Goal: Task Accomplishment & Management: Use online tool/utility

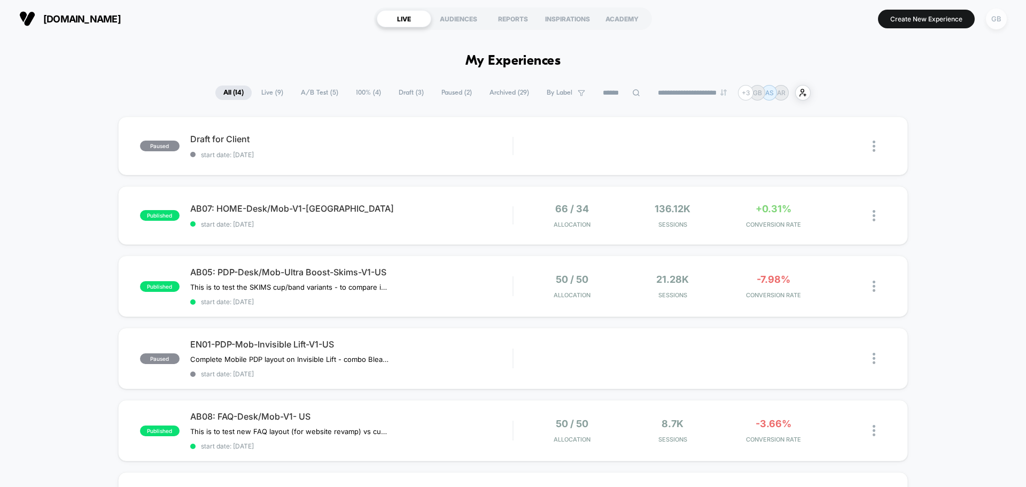
click at [998, 25] on div "GB" at bounding box center [996, 19] width 21 height 21
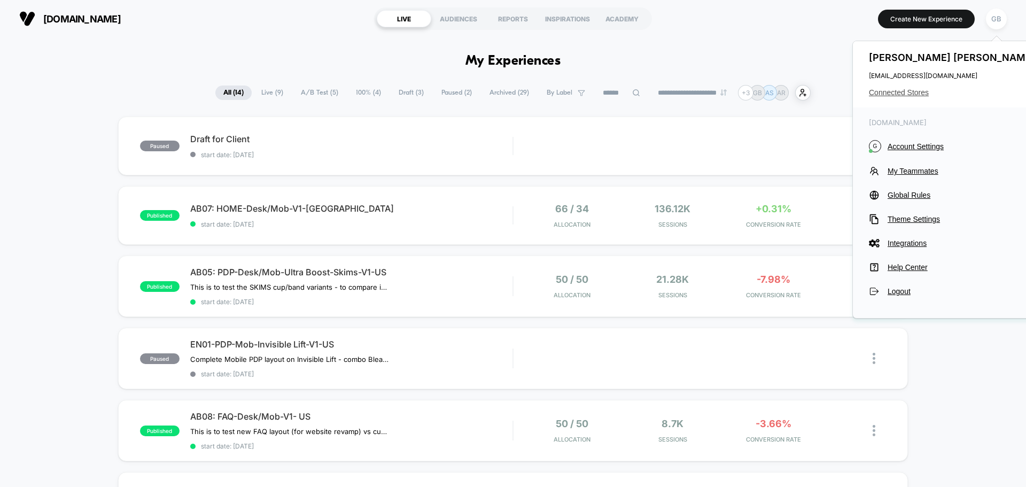
click at [913, 93] on span "Connected Stores" at bounding box center [953, 92] width 169 height 9
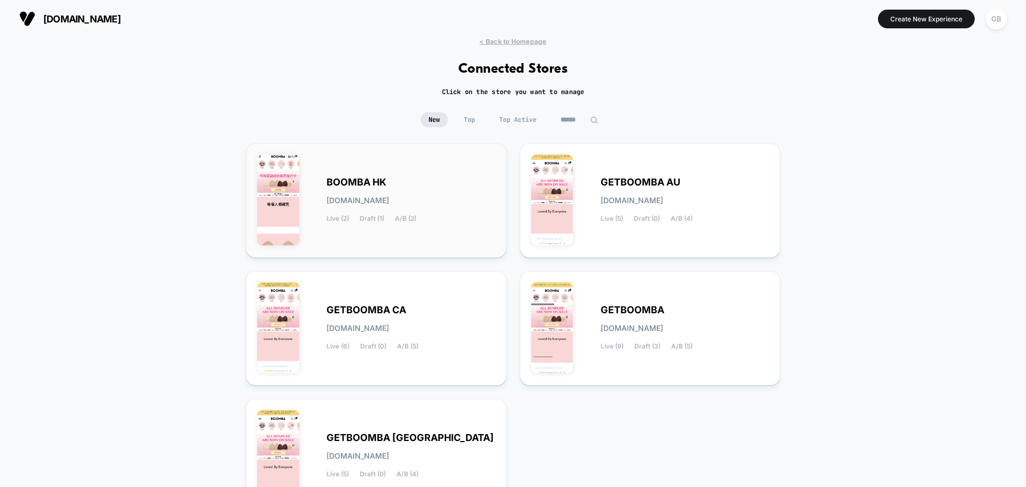
click at [465, 214] on div "BOOMBA HK boomba-hk.myshopify.com Live (2) Draft (1) A/B (2)" at bounding box center [410, 200] width 169 height 44
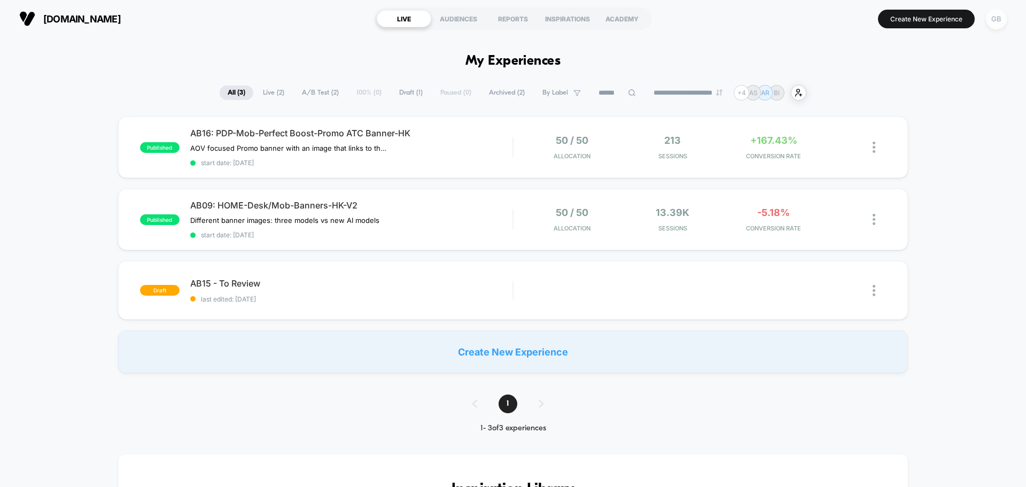
click at [992, 25] on div "GB" at bounding box center [996, 19] width 21 height 21
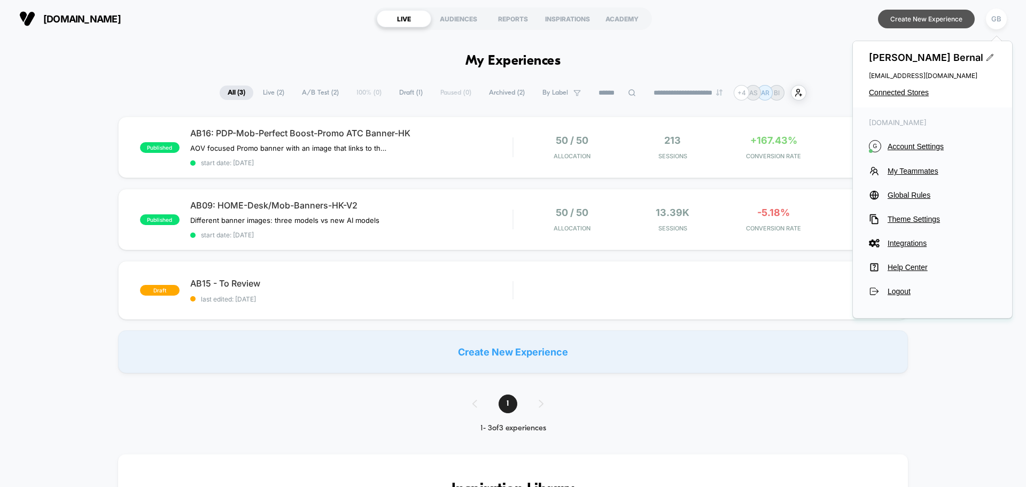
click at [953, 25] on button "Create New Experience" at bounding box center [926, 19] width 97 height 19
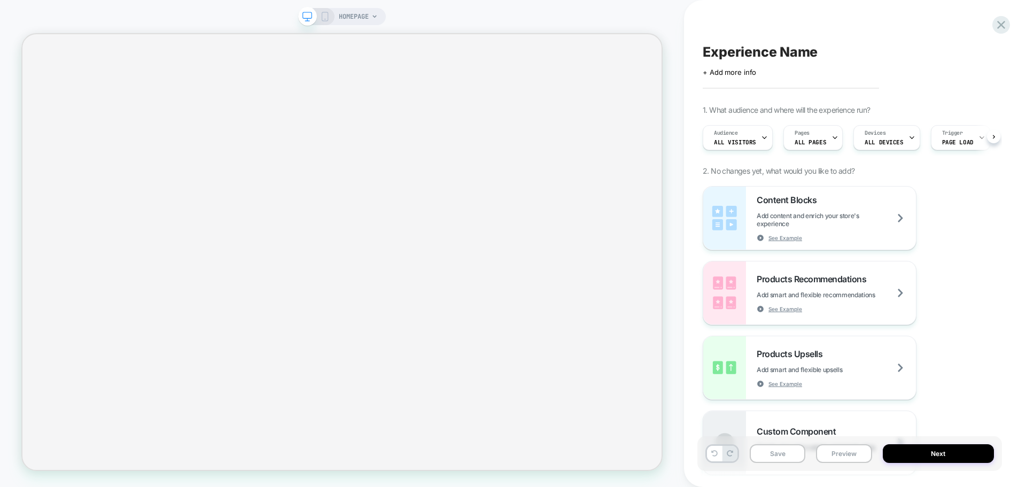
scroll to position [0, 1]
click at [795, 52] on span "Experience Name" at bounding box center [760, 52] width 115 height 16
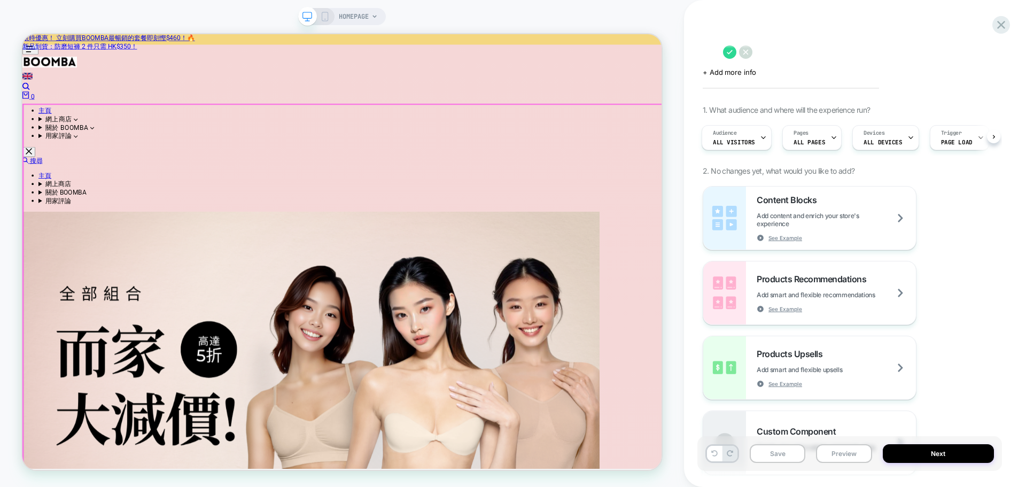
scroll to position [0, 0]
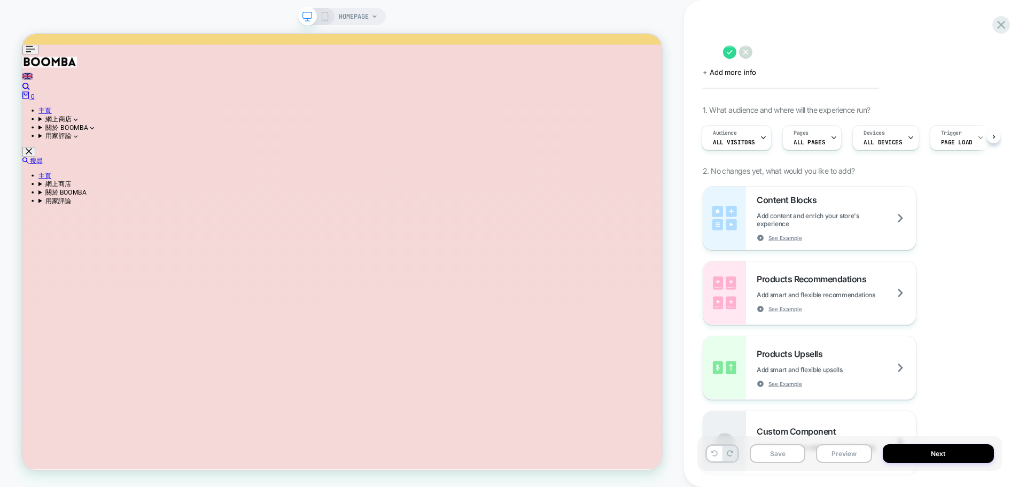
paste textarea "**********"
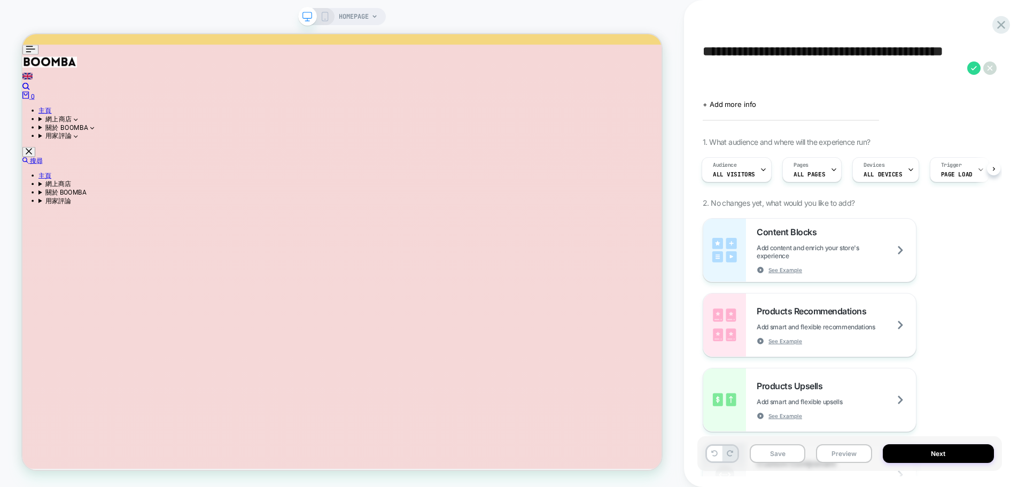
click at [801, 71] on textarea "**********" at bounding box center [832, 68] width 259 height 48
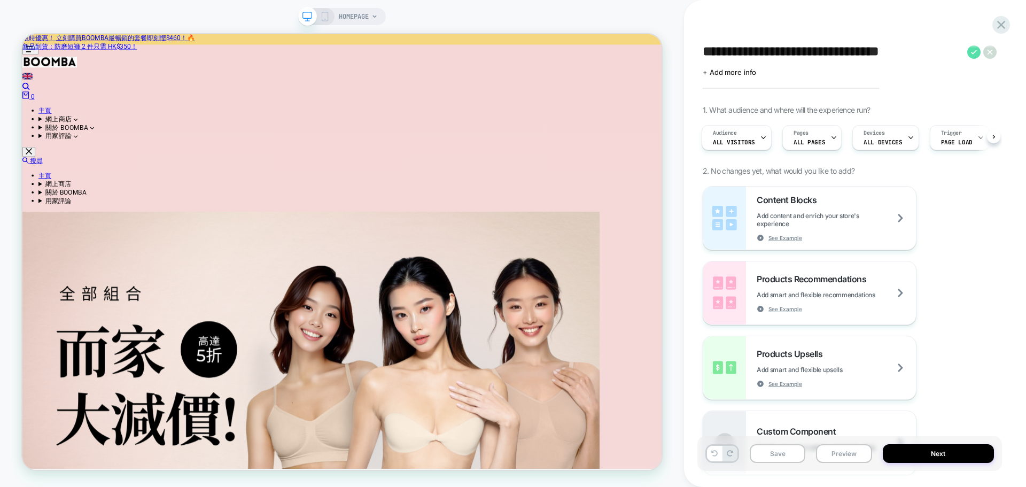
type textarea "**********"
click at [973, 54] on icon at bounding box center [973, 51] width 13 height 13
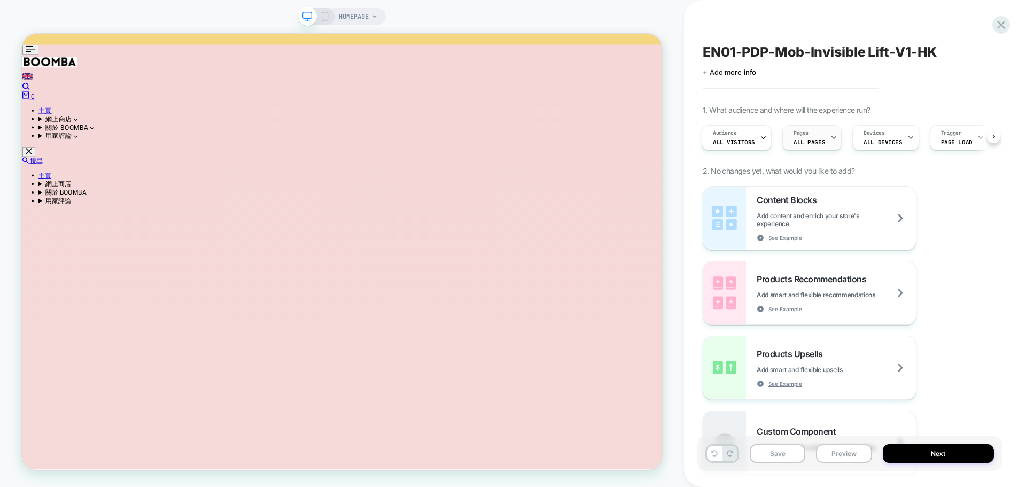
click at [809, 144] on span "ALL PAGES" at bounding box center [809, 141] width 32 height 7
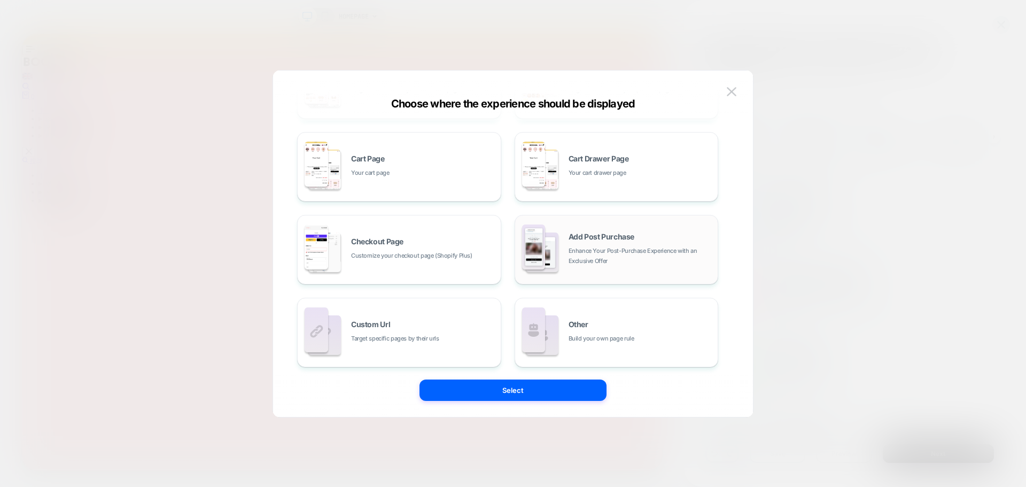
scroll to position [161, 0]
click at [427, 331] on span "Target specific pages by their urls" at bounding box center [395, 335] width 88 height 10
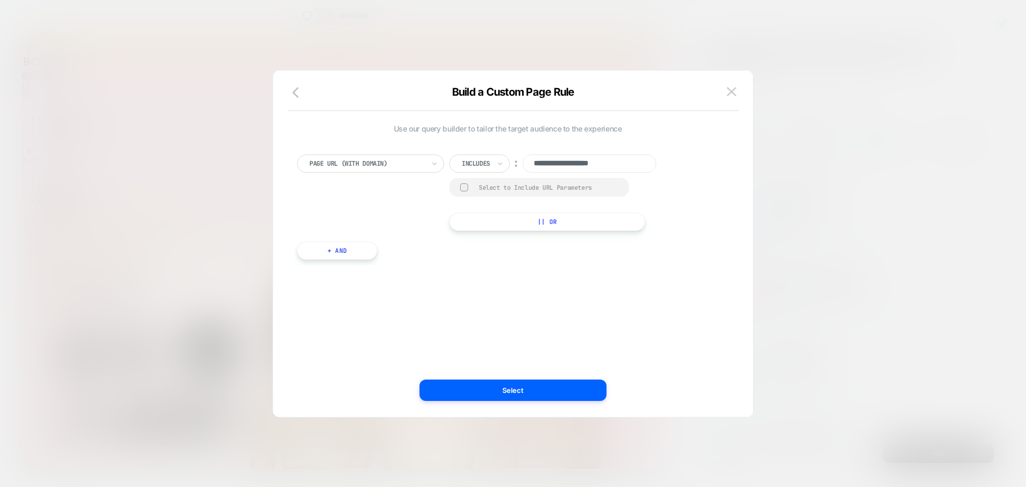
click at [577, 162] on input "**********" at bounding box center [590, 163] width 134 height 18
paste input "**********"
type input "**********"
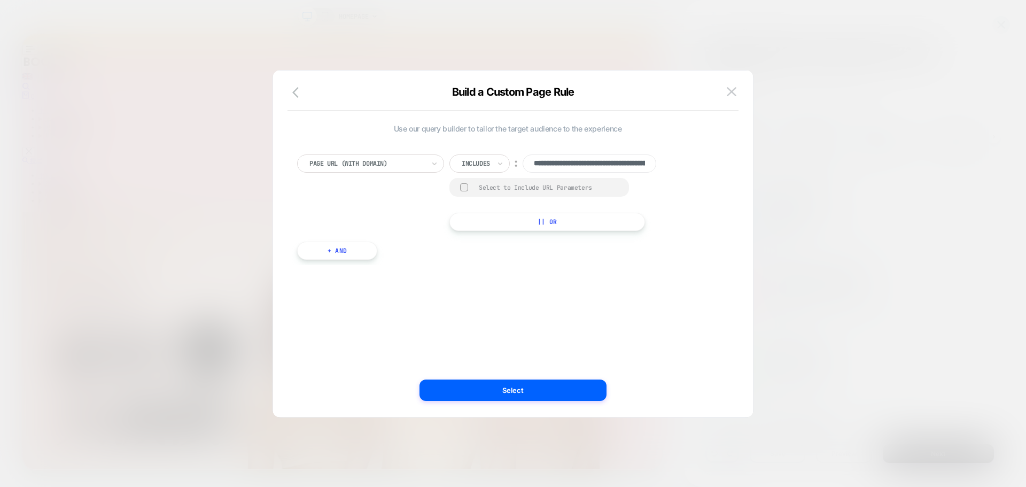
click at [642, 266] on div "**********" at bounding box center [507, 197] width 421 height 146
click at [354, 252] on button "+ And" at bounding box center [337, 250] width 80 height 18
click at [407, 263] on div at bounding box center [393, 261] width 115 height 10
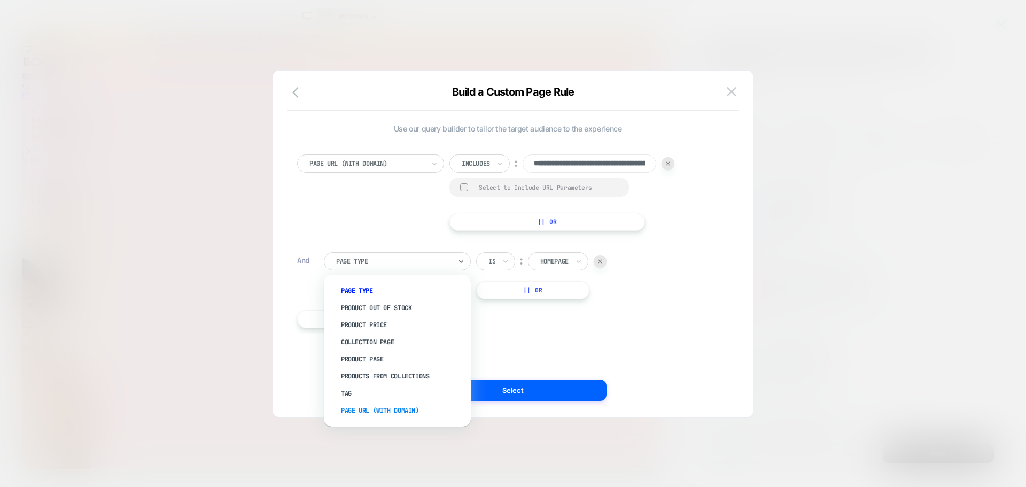
click at [389, 407] on div "Page Url (WITH DOMAIN)" at bounding box center [402, 410] width 136 height 17
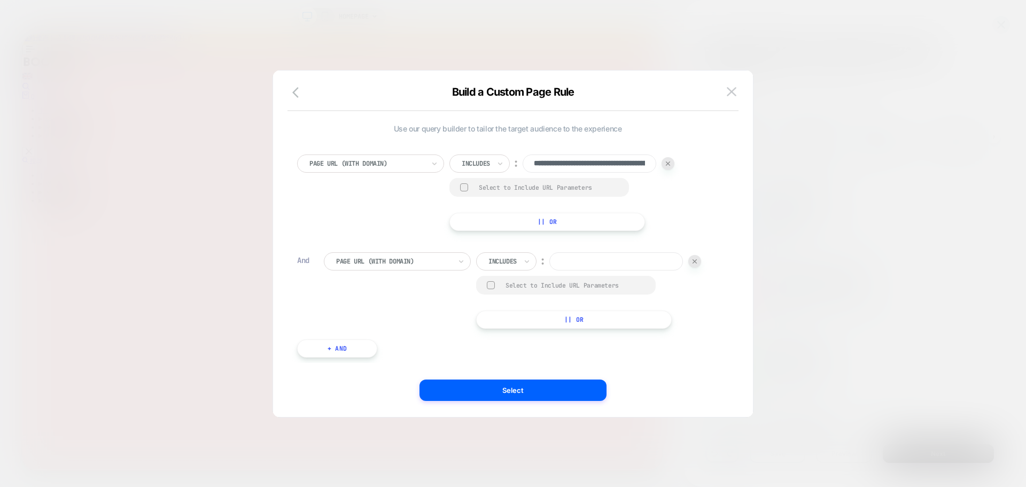
click at [500, 262] on div at bounding box center [502, 261] width 28 height 10
drag, startPoint x: 516, startPoint y: 305, endPoint x: 517, endPoint y: 285, distance: 19.8
click at [517, 285] on div "Includes ︰ Select to Include URL Parameters || Or" at bounding box center [588, 290] width 225 height 76
click at [515, 255] on div "Includes" at bounding box center [502, 261] width 30 height 12
click at [510, 303] on div "Is not" at bounding box center [521, 307] width 69 height 17
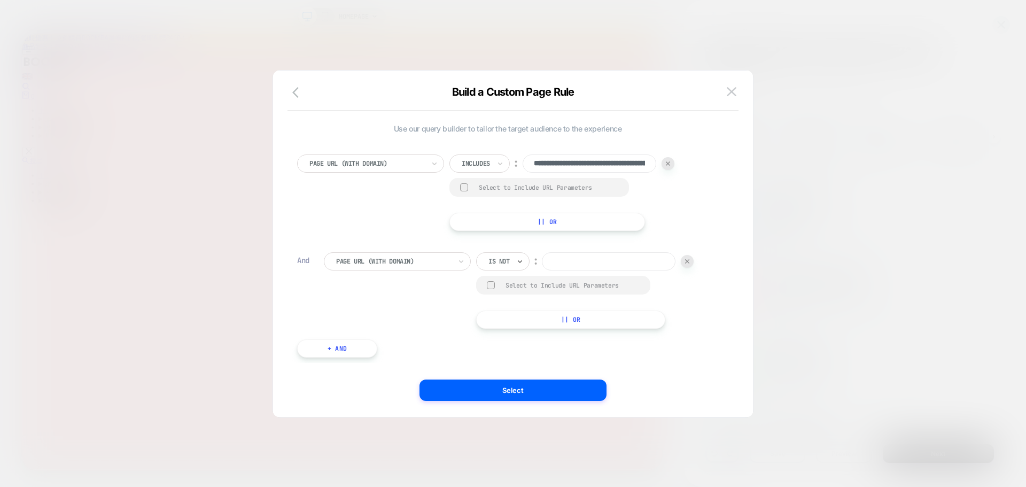
click at [625, 253] on input at bounding box center [609, 261] width 134 height 18
paste input "**********"
type input "**********"
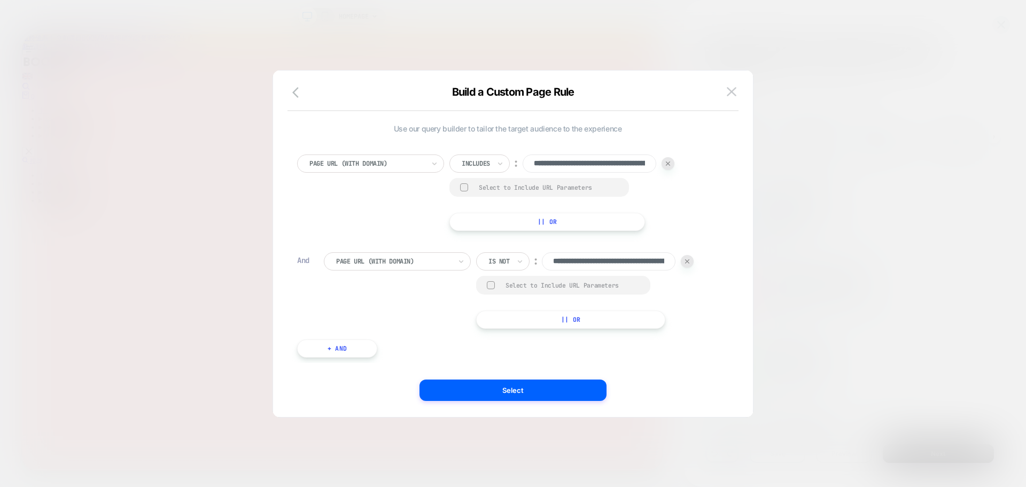
click at [708, 353] on div "**********" at bounding box center [508, 250] width 432 height 224
click at [518, 390] on button "Select" at bounding box center [512, 389] width 187 height 21
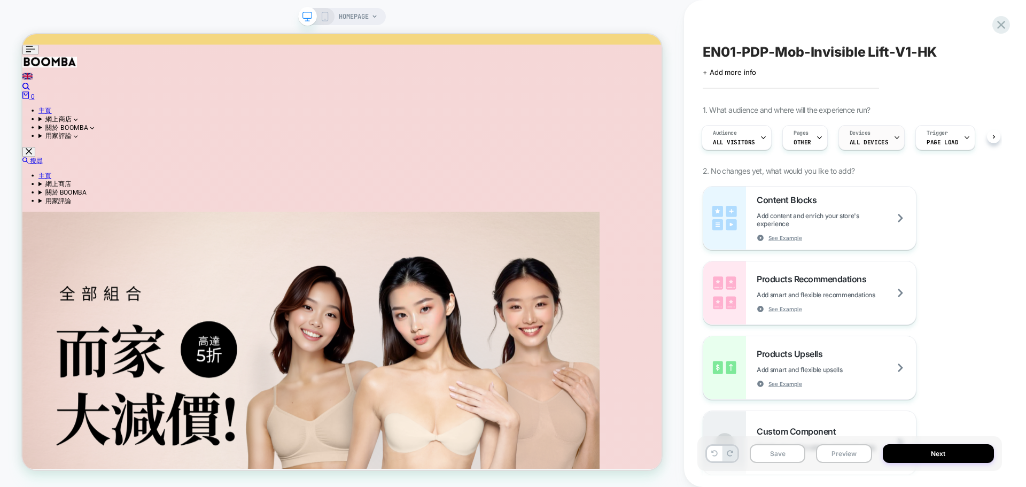
click at [893, 137] on icon at bounding box center [896, 137] width 7 height 7
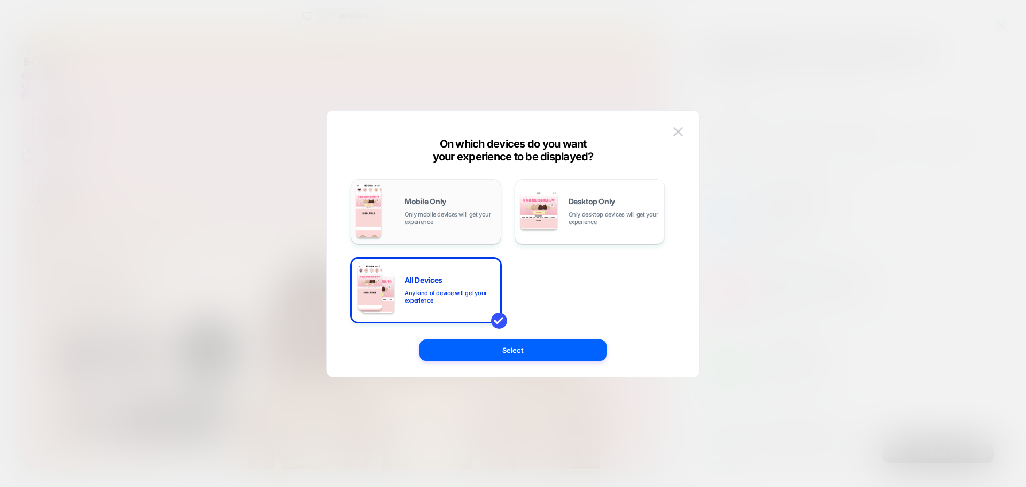
click at [466, 224] on span "Only mobile devices will get your experience" at bounding box center [449, 218] width 91 height 15
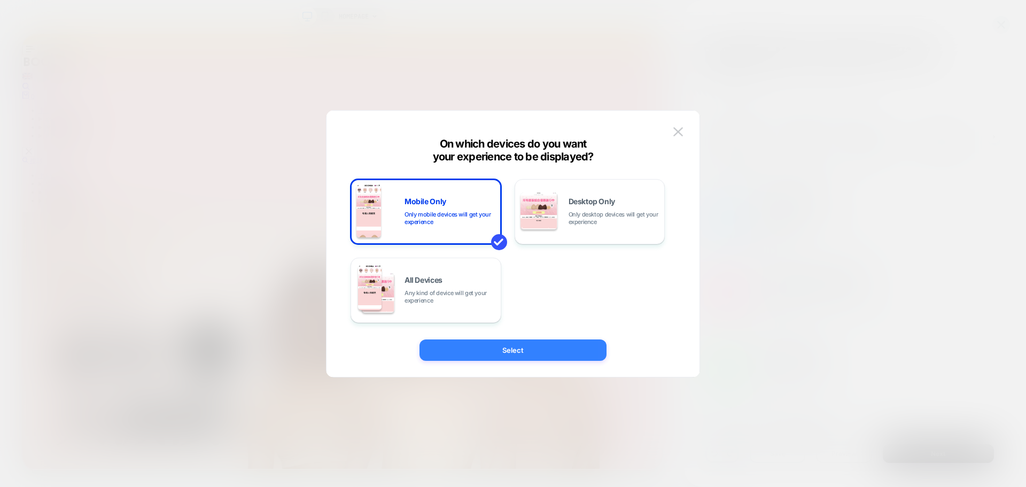
click at [548, 348] on button "Select" at bounding box center [512, 349] width 187 height 21
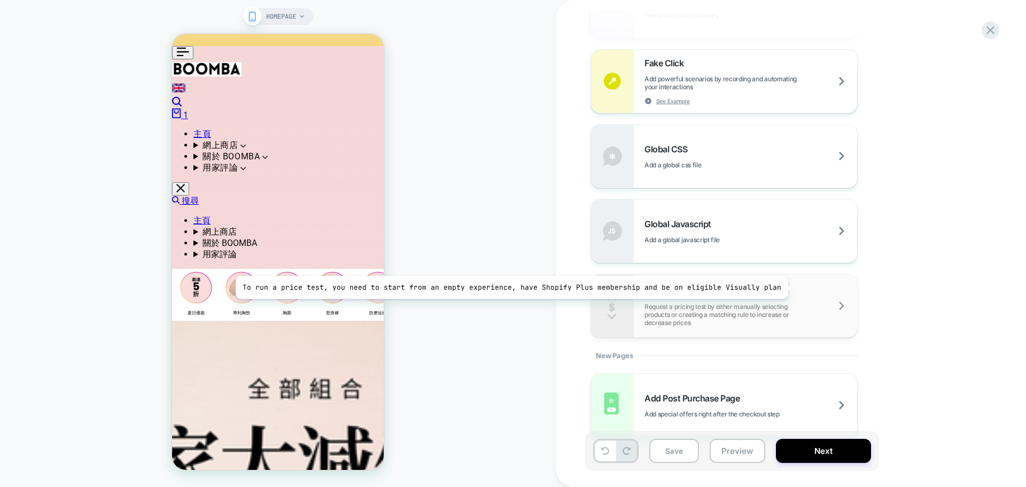
scroll to position [630, 0]
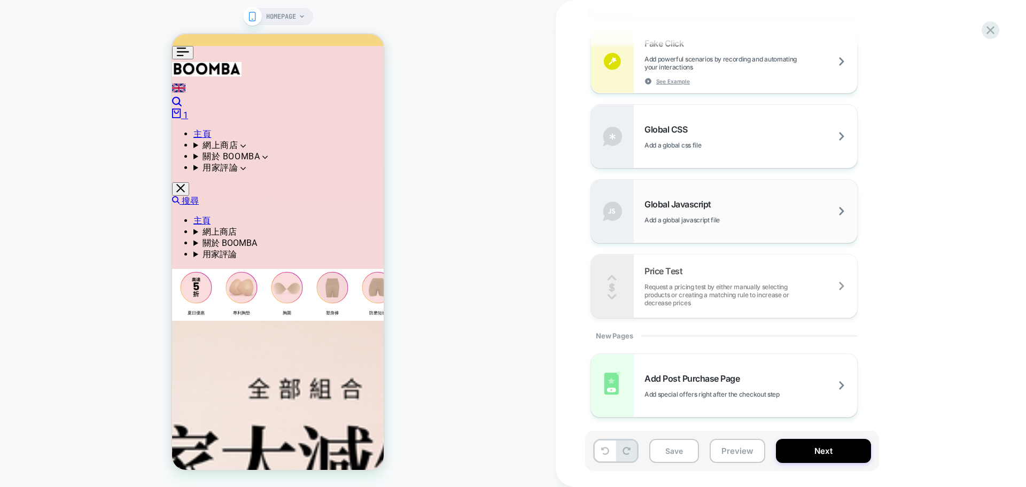
click at [783, 213] on div "Global Javascript Add a global javascript file" at bounding box center [750, 211] width 213 height 25
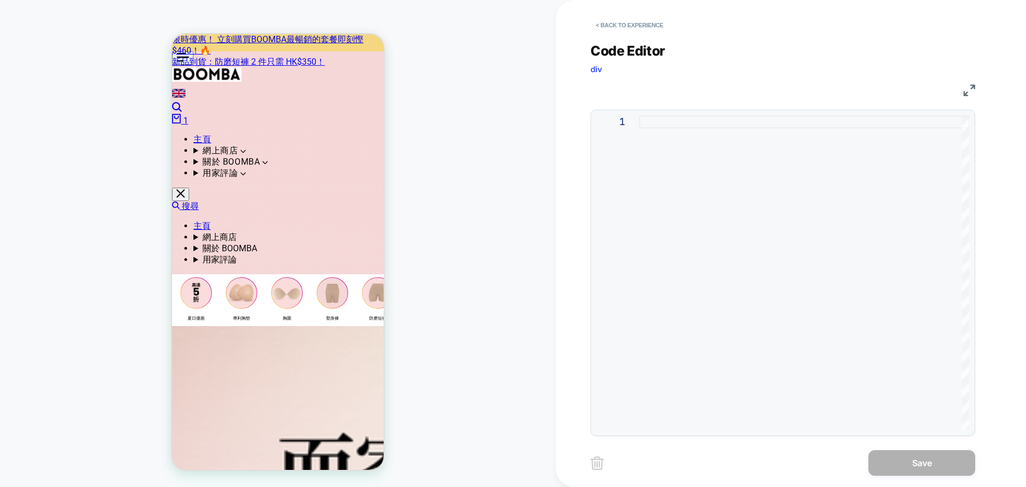
click at [832, 225] on div at bounding box center [804, 272] width 330 height 315
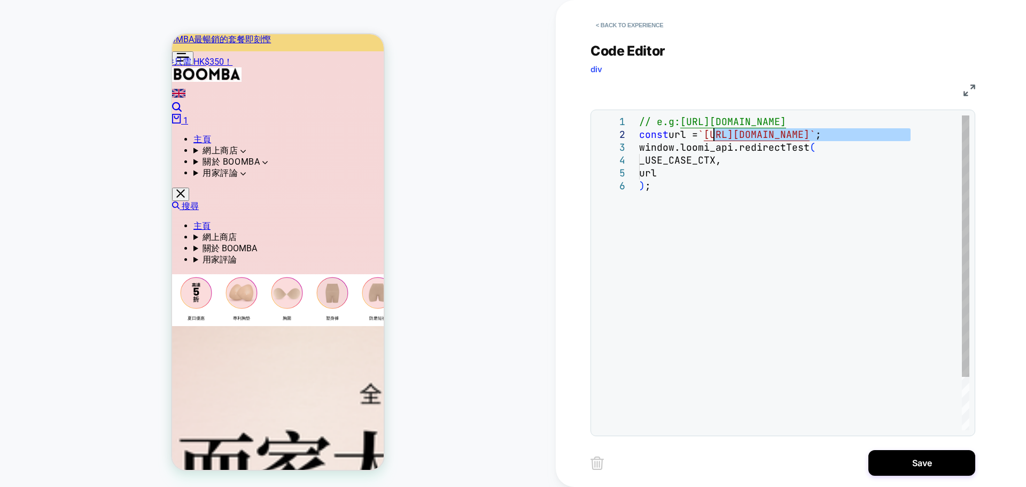
click at [716, 135] on div "// e.g: https://domain.com/redirect/to/here const url = ` https://insert.redire…" at bounding box center [804, 304] width 330 height 379
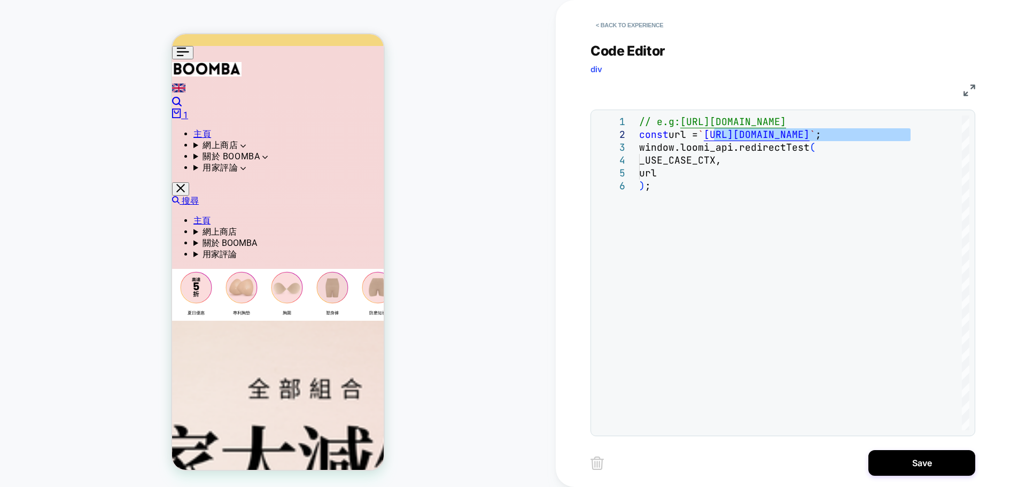
type textarea "**********"
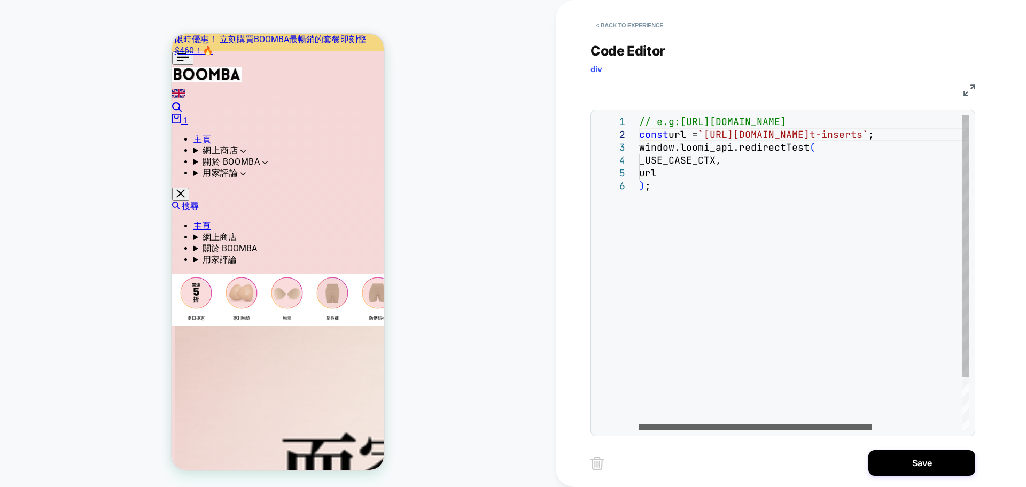
click at [643, 426] on div at bounding box center [755, 427] width 233 height 6
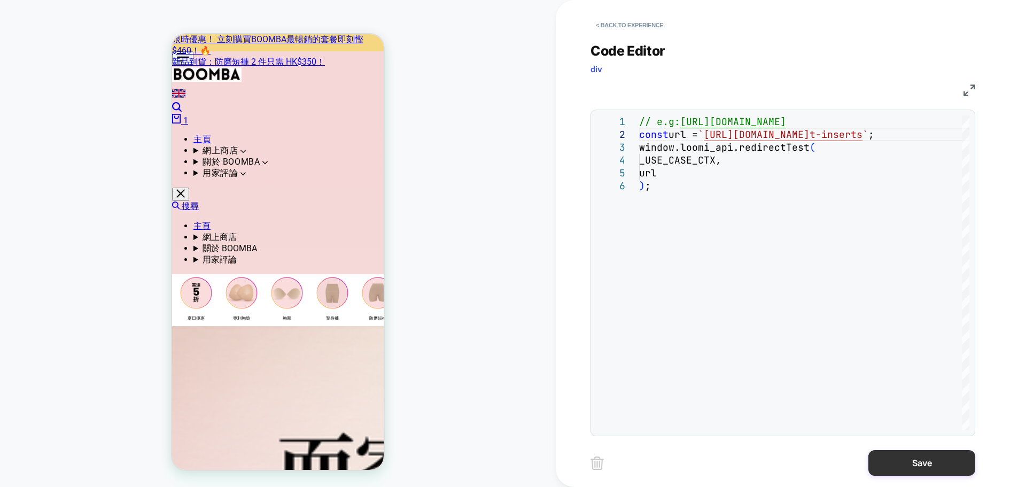
click at [921, 464] on button "Save" at bounding box center [921, 463] width 107 height 26
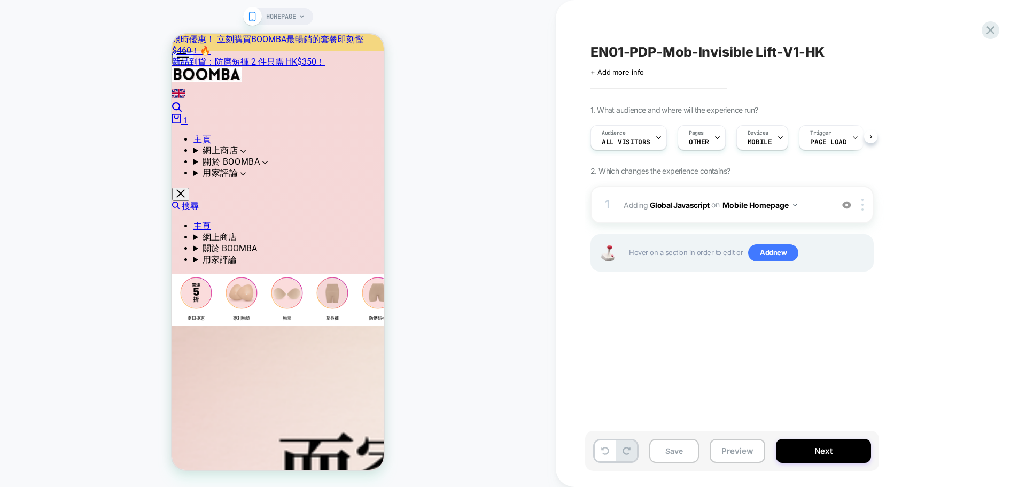
scroll to position [0, 1]
click at [792, 207] on button "Mobile Homepage" at bounding box center [759, 204] width 75 height 15
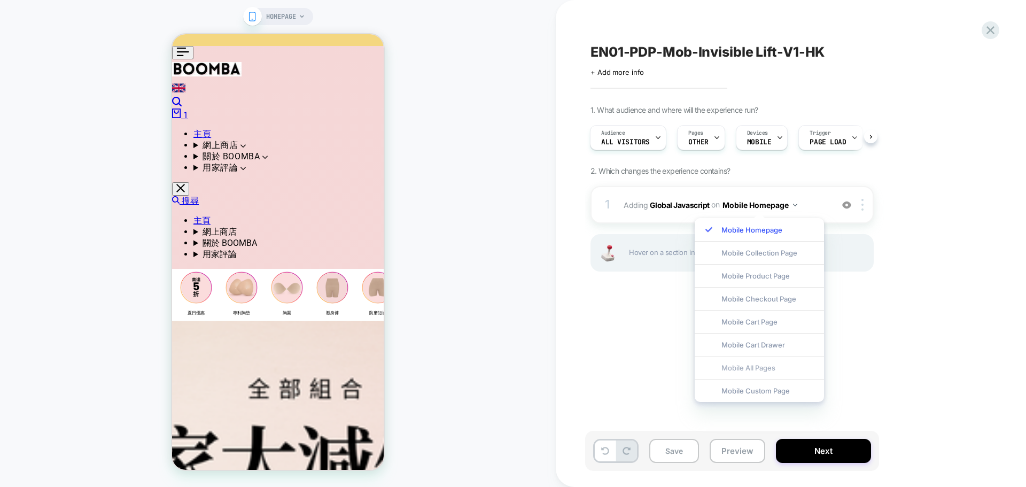
click at [789, 371] on div "Mobile All Pages" at bounding box center [759, 367] width 129 height 23
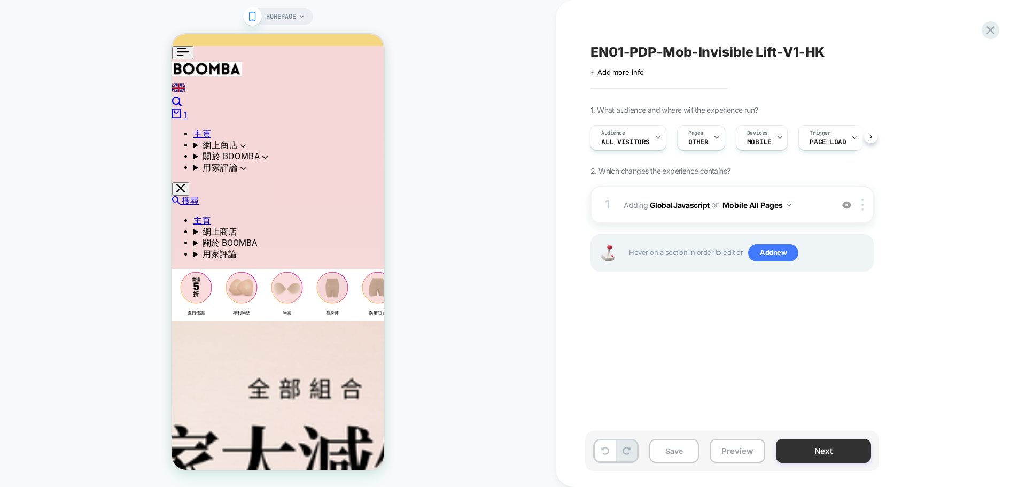
click at [842, 454] on button "Next" at bounding box center [823, 451] width 95 height 24
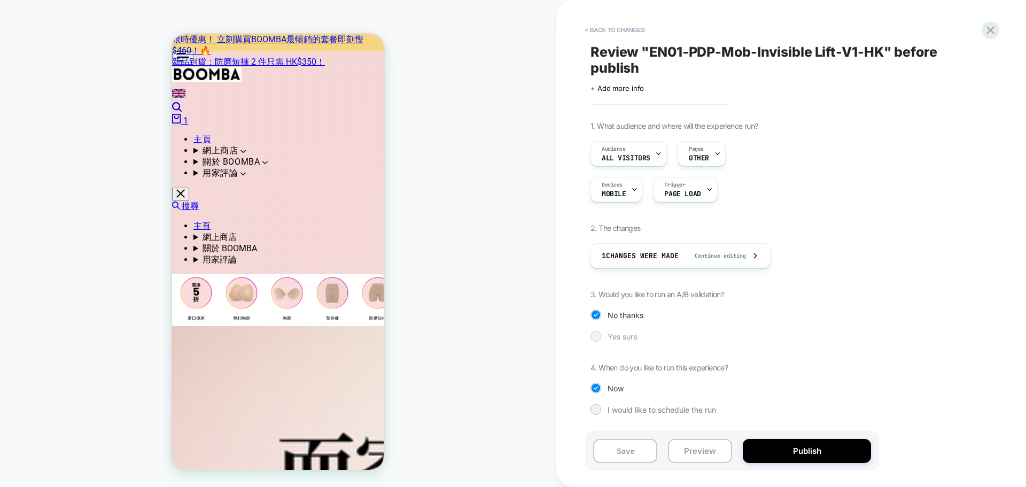
click at [626, 339] on span "Yes sure" at bounding box center [622, 336] width 30 height 9
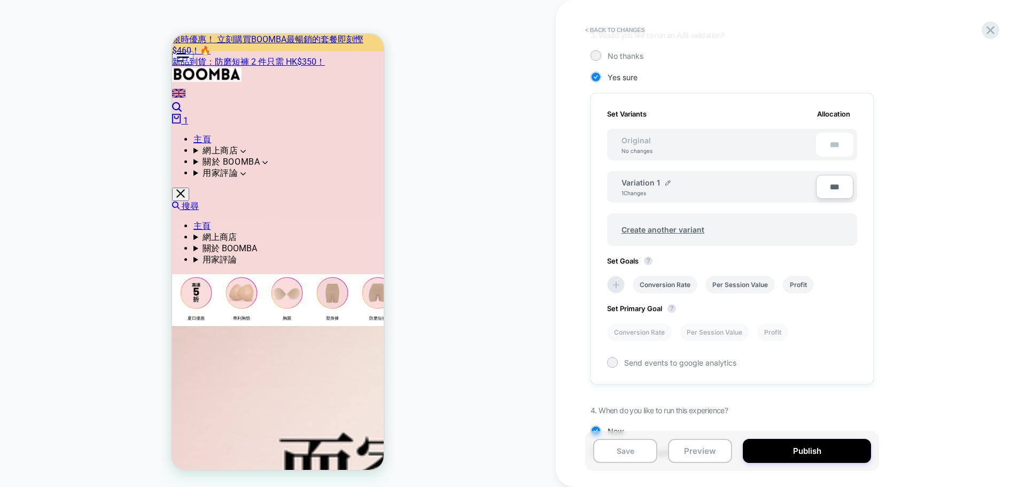
scroll to position [299, 0]
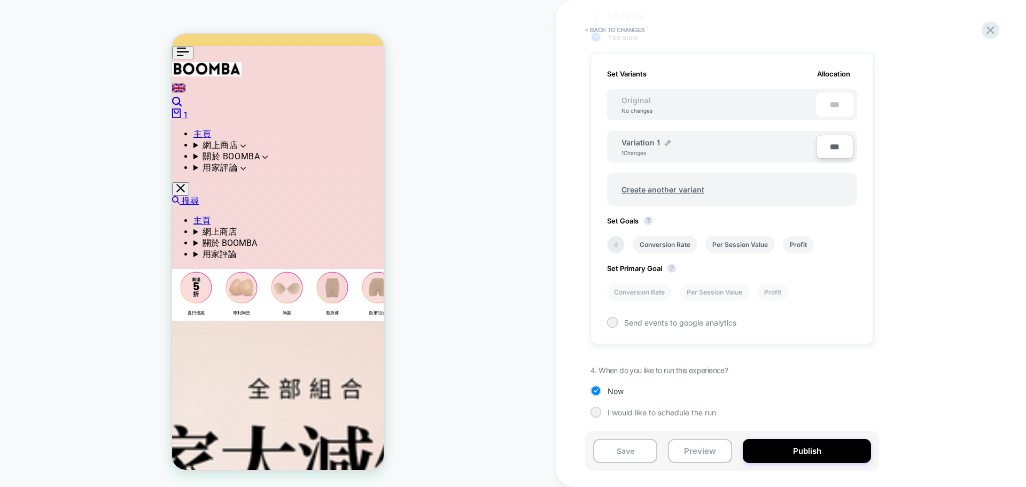
click at [611, 244] on icon at bounding box center [616, 244] width 11 height 11
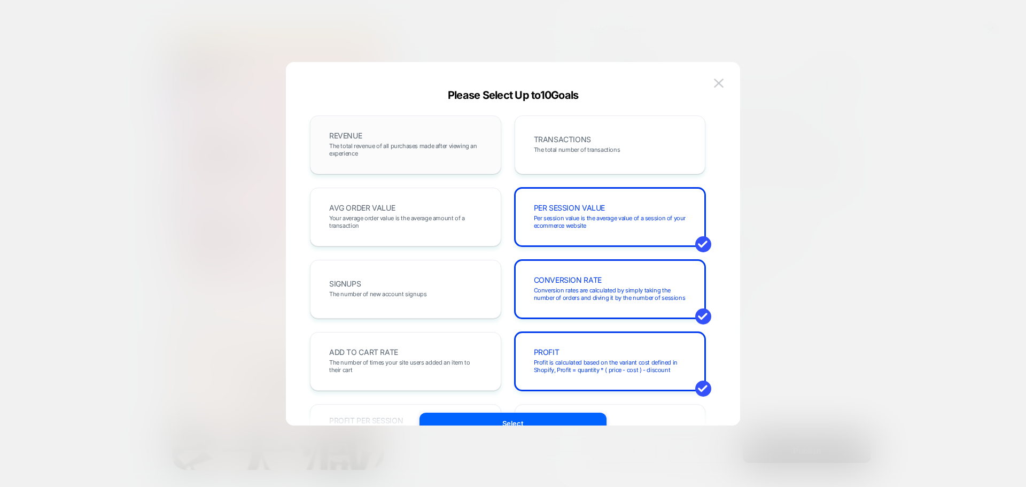
click at [392, 151] on span "The total revenue of all purchases made after viewing an experience" at bounding box center [405, 149] width 153 height 15
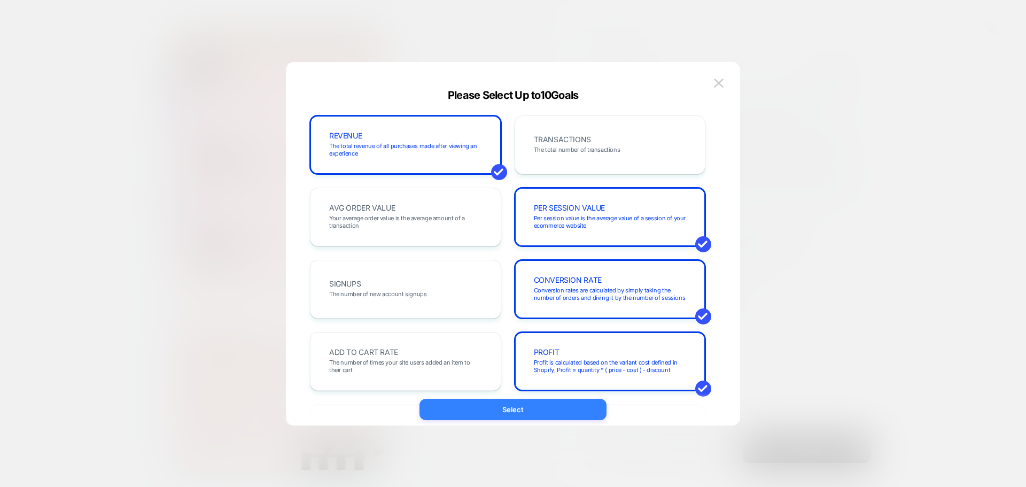
click at [506, 413] on button "Select" at bounding box center [512, 409] width 187 height 21
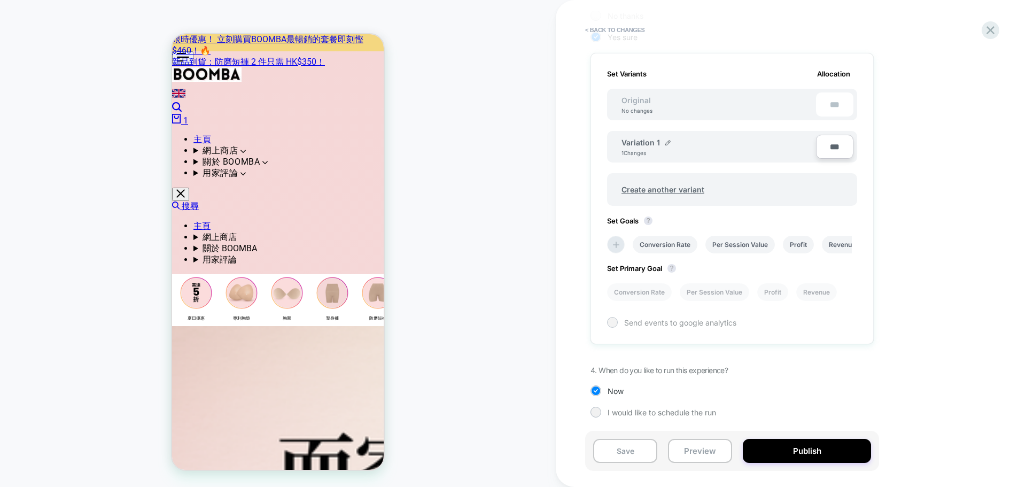
click at [613, 323] on div at bounding box center [612, 322] width 8 height 8
click at [805, 452] on button "Publish" at bounding box center [807, 451] width 128 height 24
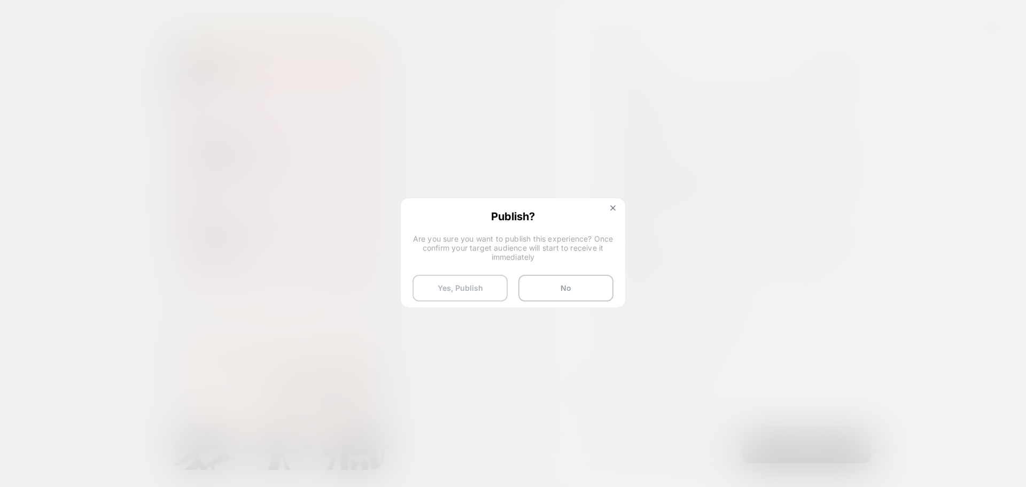
click at [480, 284] on button "Yes, Publish" at bounding box center [459, 288] width 95 height 27
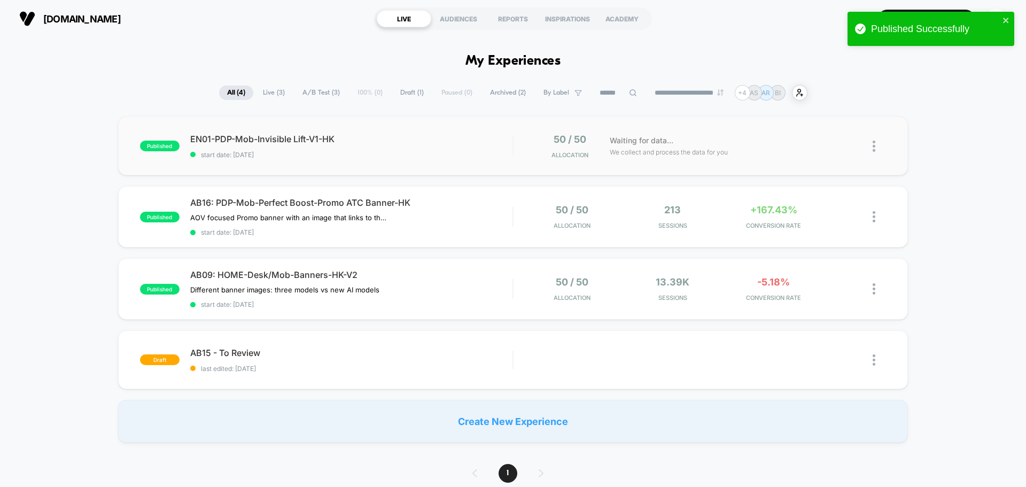
click at [875, 148] on img at bounding box center [873, 146] width 3 height 11
click at [824, 158] on div "Preview Link" at bounding box center [819, 158] width 96 height 24
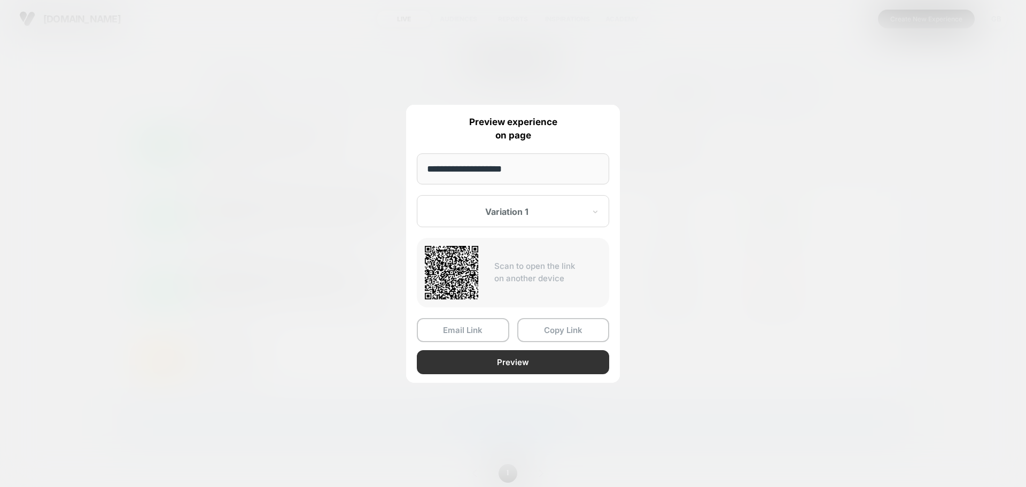
click at [518, 367] on button "Preview" at bounding box center [513, 362] width 192 height 24
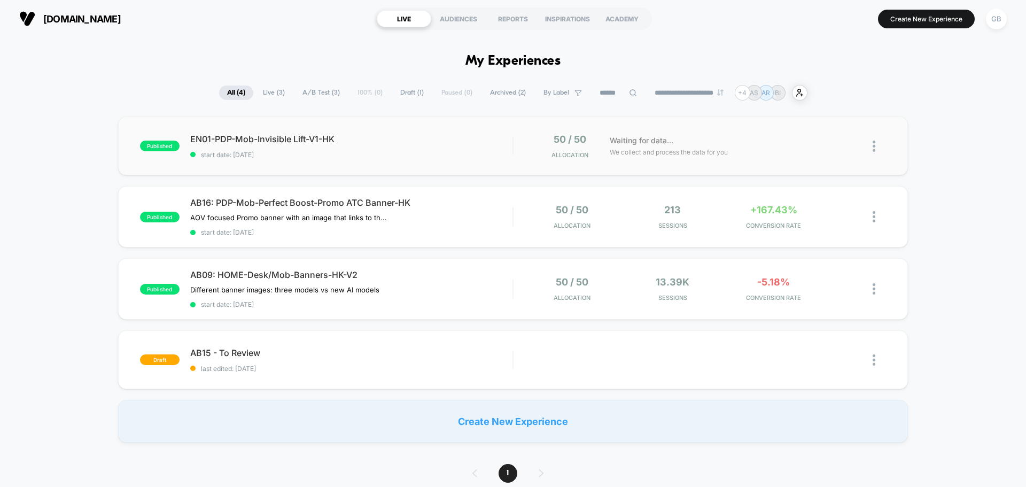
click at [874, 147] on img at bounding box center [873, 146] width 3 height 11
click at [833, 155] on div "Preview Link" at bounding box center [819, 158] width 96 height 24
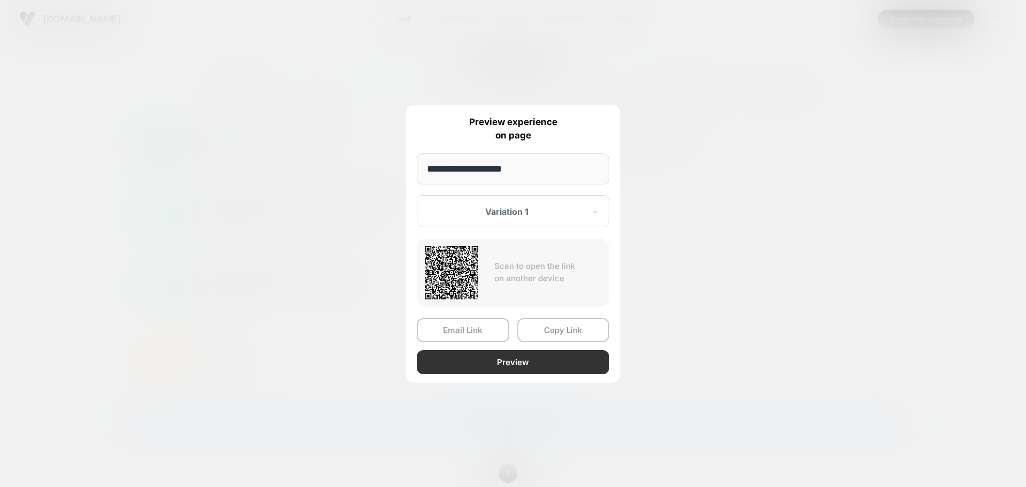
click at [502, 361] on button "Preview" at bounding box center [513, 362] width 192 height 24
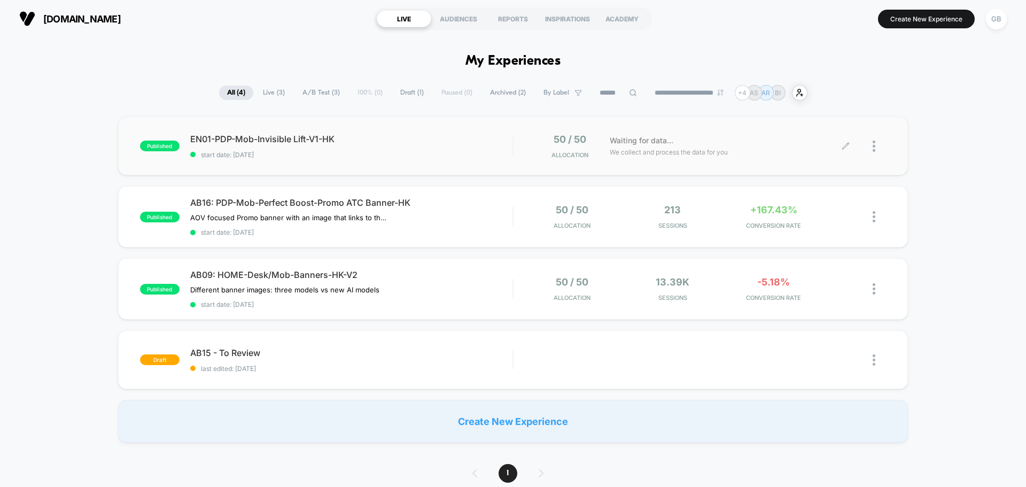
click at [878, 150] on div at bounding box center [878, 146] width 13 height 25
click at [830, 163] on div "Preview Link" at bounding box center [819, 158] width 96 height 24
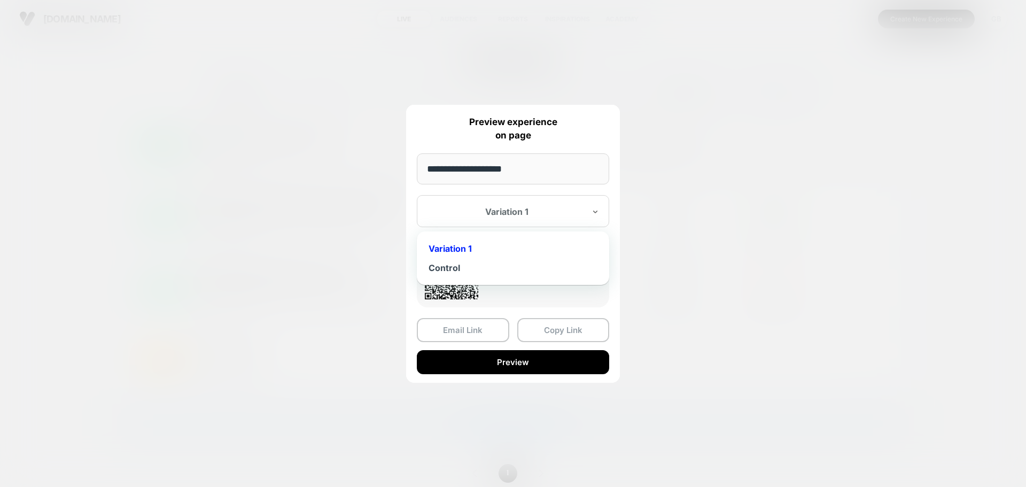
click at [517, 208] on div at bounding box center [506, 211] width 157 height 11
click at [500, 263] on div "Control" at bounding box center [513, 267] width 182 height 19
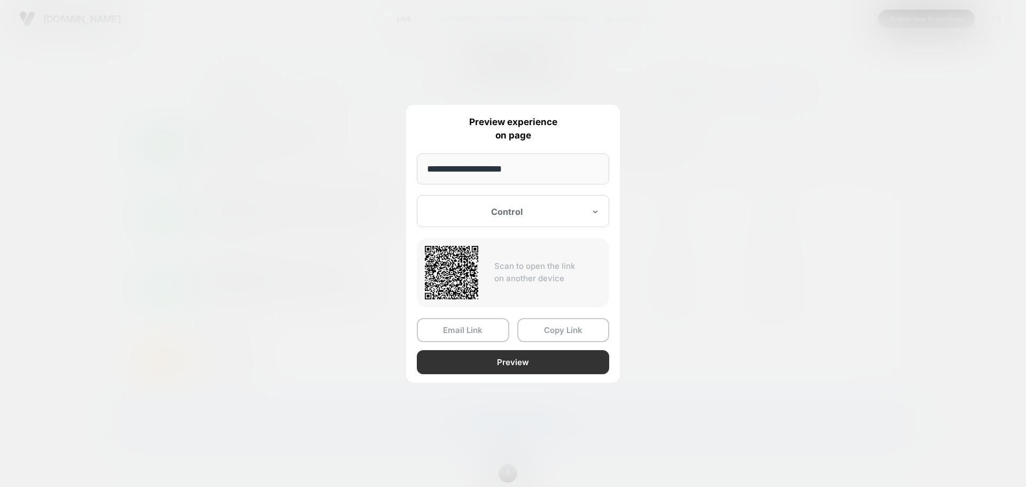
click at [496, 359] on button "Preview" at bounding box center [513, 362] width 192 height 24
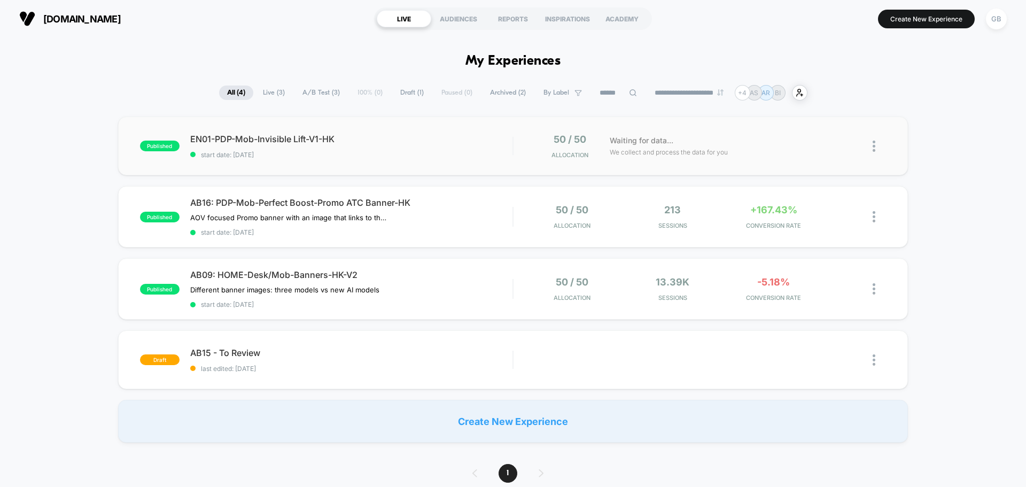
click at [875, 148] on img at bounding box center [873, 146] width 3 height 11
click at [827, 85] on div "Edit" at bounding box center [819, 85] width 96 height 24
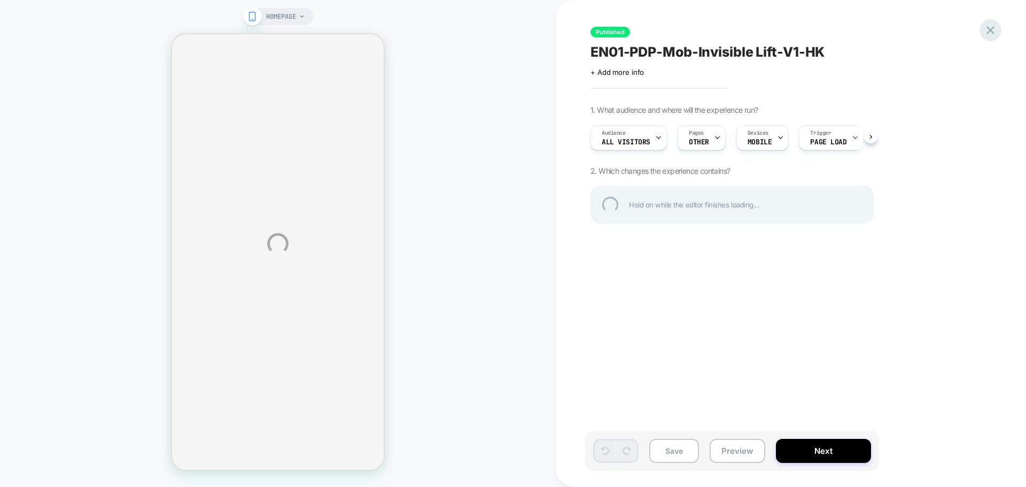
click at [994, 29] on div at bounding box center [990, 30] width 22 height 22
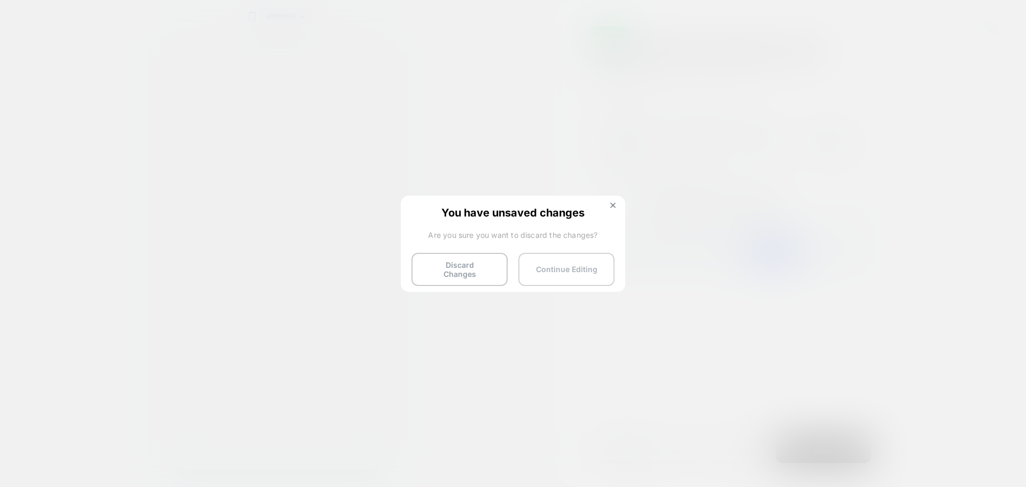
scroll to position [0, 1]
drag, startPoint x: 568, startPoint y: 269, endPoint x: 424, endPoint y: 270, distance: 144.8
click at [424, 272] on div "Discard Changes Continue Editing" at bounding box center [512, 266] width 203 height 27
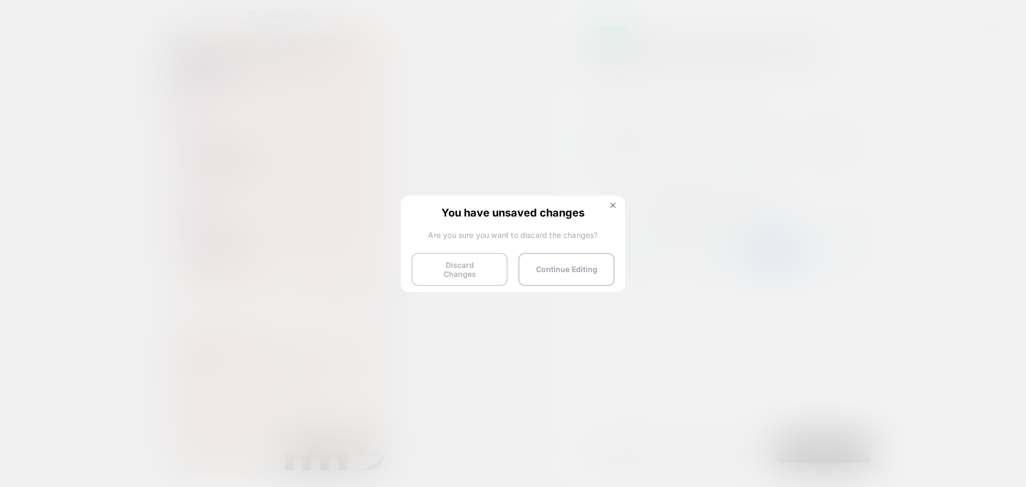
scroll to position [0, 0]
click at [425, 270] on button "Discard Changes" at bounding box center [459, 269] width 96 height 33
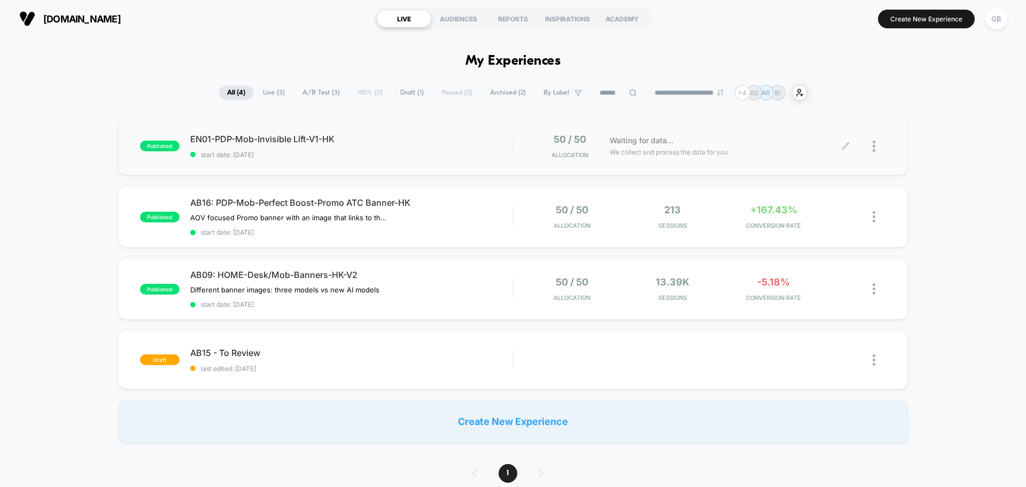
click at [872, 149] on img at bounding box center [873, 146] width 3 height 11
click at [842, 162] on div "Preview Link" at bounding box center [819, 158] width 96 height 24
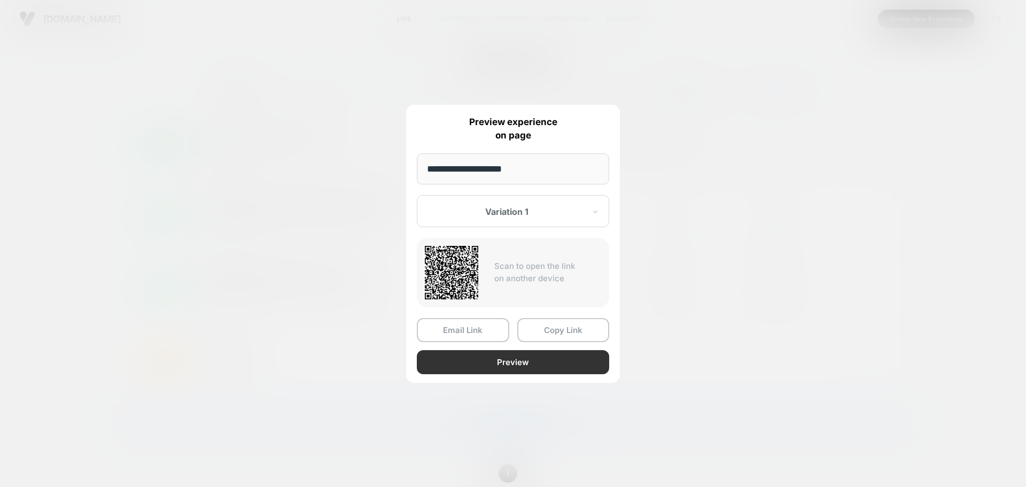
click at [533, 357] on button "Preview" at bounding box center [513, 362] width 192 height 24
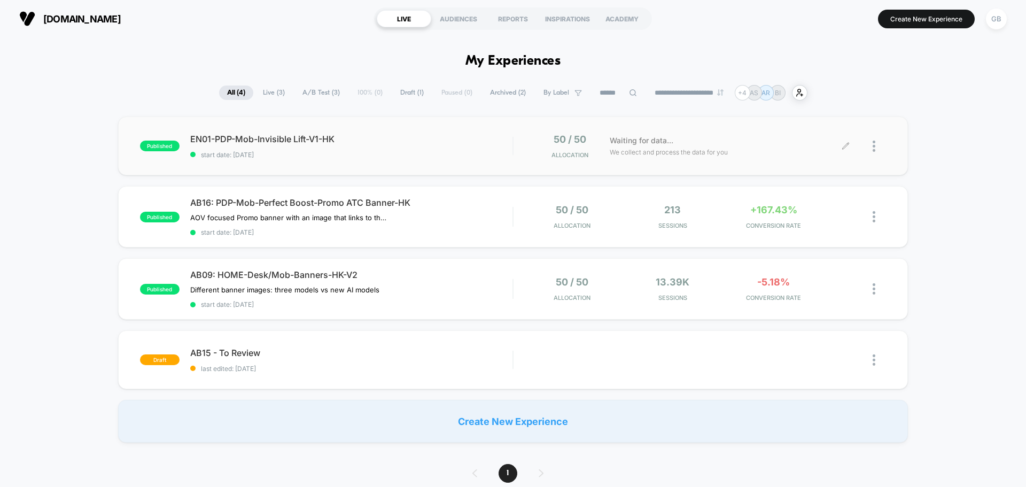
click at [872, 147] on div at bounding box center [866, 146] width 40 height 25
click at [877, 147] on div at bounding box center [878, 146] width 13 height 25
click at [831, 158] on div "Preview Link" at bounding box center [819, 158] width 96 height 24
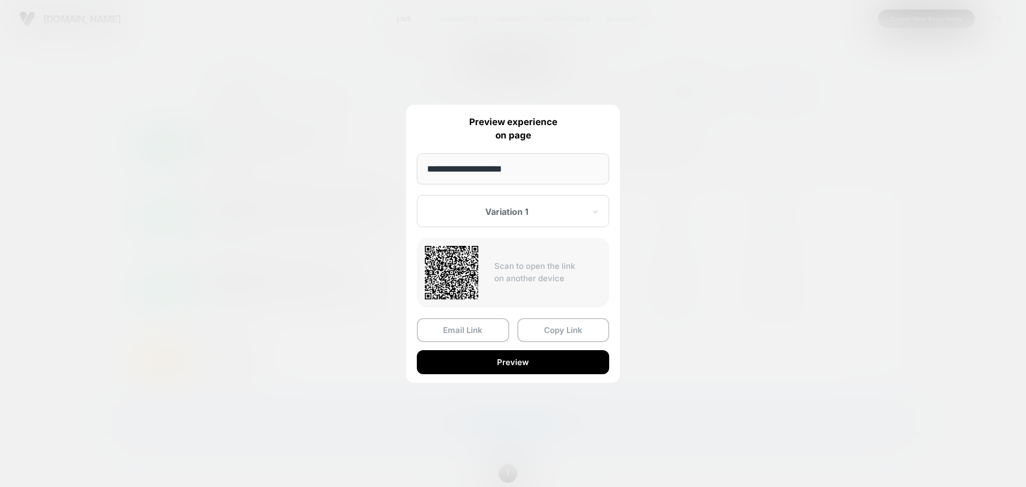
click at [514, 208] on div at bounding box center [506, 211] width 157 height 11
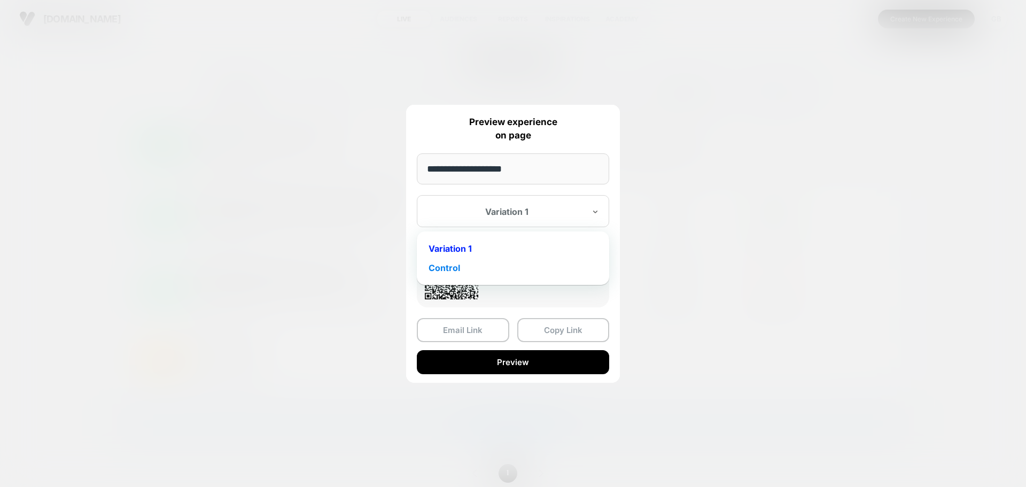
click at [508, 270] on div "Control" at bounding box center [513, 267] width 182 height 19
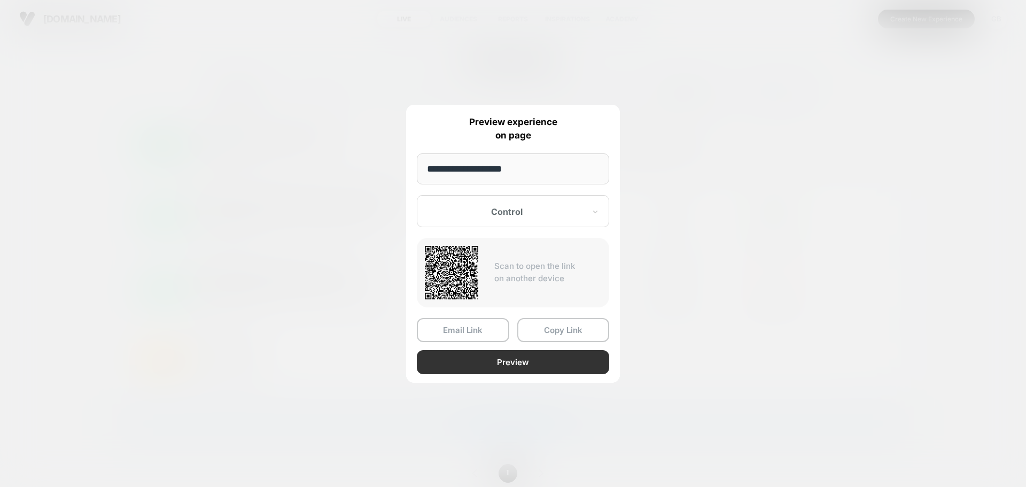
click at [507, 356] on button "Preview" at bounding box center [513, 362] width 192 height 24
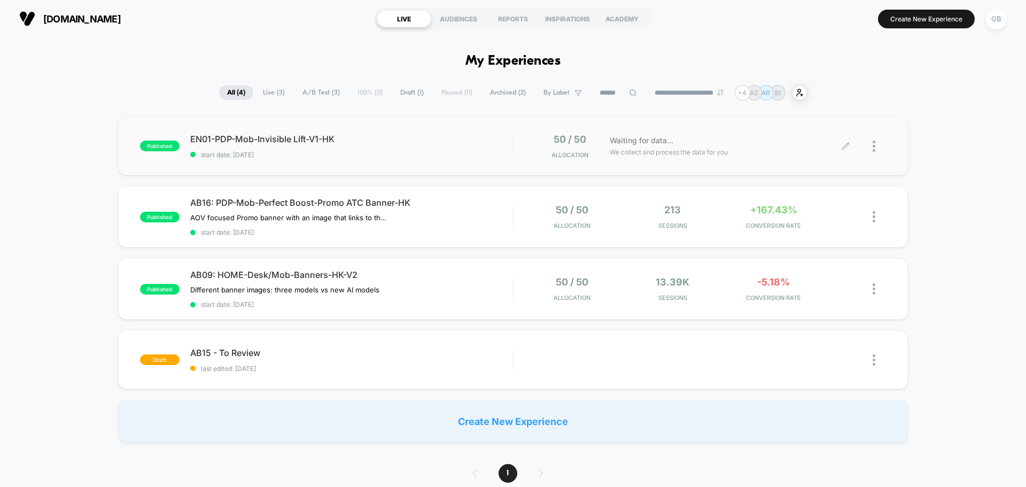
click at [938, 260] on div "published EN01-PDP-Mob-Invisible Lift-V1-HK start date: [DATE] 50 / 50 Allocati…" at bounding box center [513, 279] width 1026 height 326
